Goal: Task Accomplishment & Management: Manage account settings

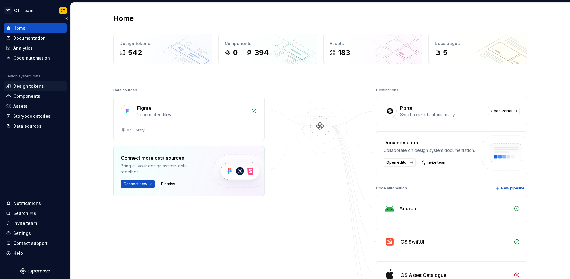
click at [28, 85] on div "Design tokens" at bounding box center [28, 86] width 31 height 6
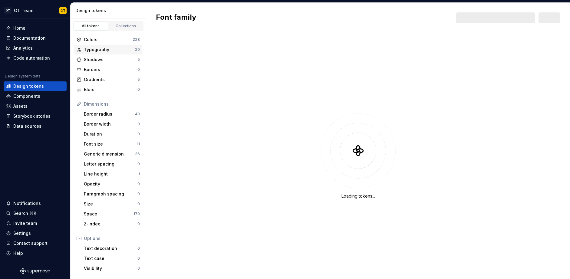
click at [103, 47] on div "Typography" at bounding box center [109, 50] width 51 height 6
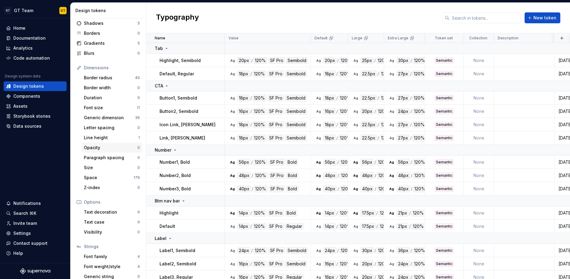
scroll to position [52, 0]
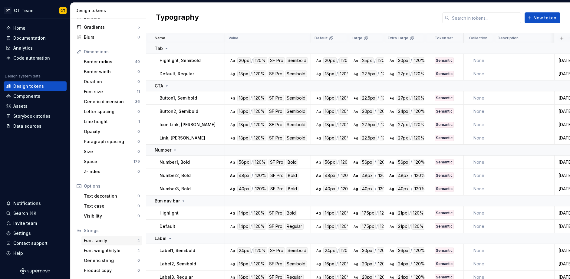
click at [106, 243] on div "Font family" at bounding box center [111, 241] width 54 height 6
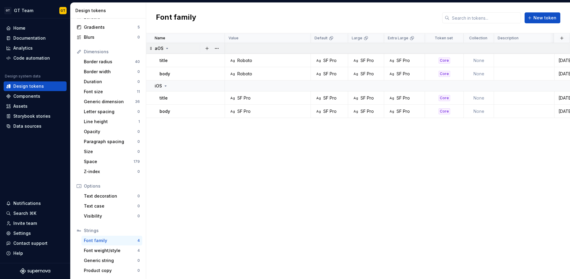
click at [183, 48] on div "aOS" at bounding box center [190, 48] width 70 height 6
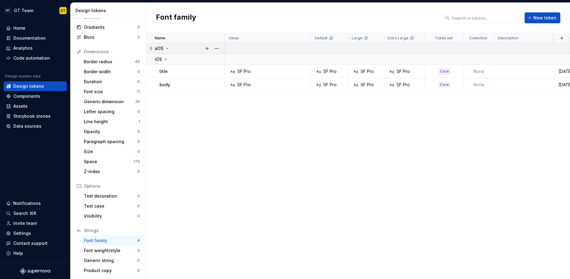
click at [183, 48] on div "aOS" at bounding box center [190, 48] width 70 height 6
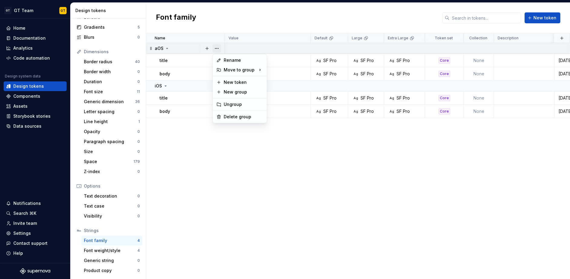
click at [219, 48] on button "button" at bounding box center [216, 48] width 8 height 8
click at [241, 119] on div "Delete group" at bounding box center [243, 117] width 39 height 6
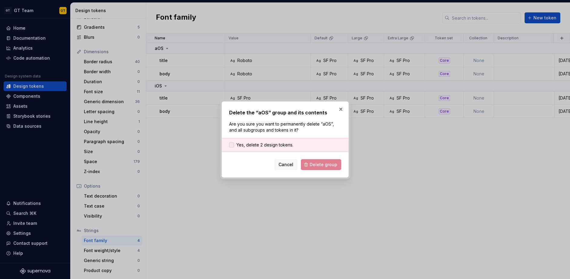
click at [241, 146] on span "Yes, delete 2 design tokens." at bounding box center [264, 145] width 57 height 6
click at [327, 165] on span "Delete group" at bounding box center [324, 165] width 28 height 6
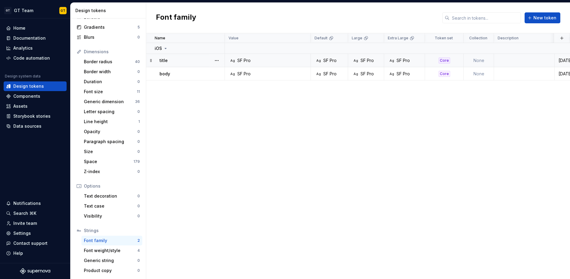
click at [253, 59] on div "Ag SF Pro" at bounding box center [269, 60] width 81 height 6
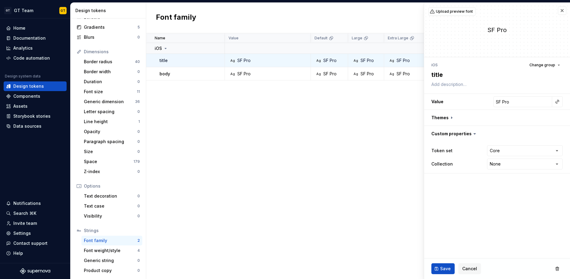
type textarea "*"
